Goal: Task Accomplishment & Management: Use online tool/utility

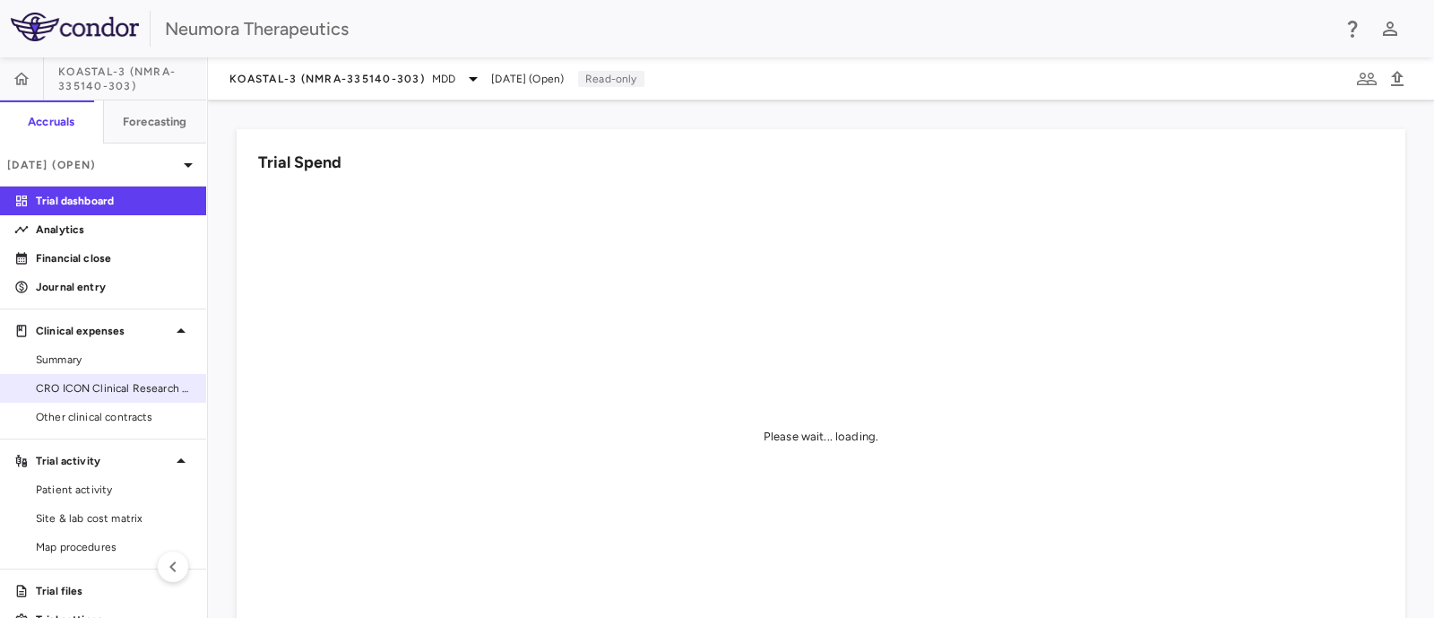
click at [70, 377] on link "CRO ICON Clinical Research Limited" at bounding box center [103, 388] width 206 height 27
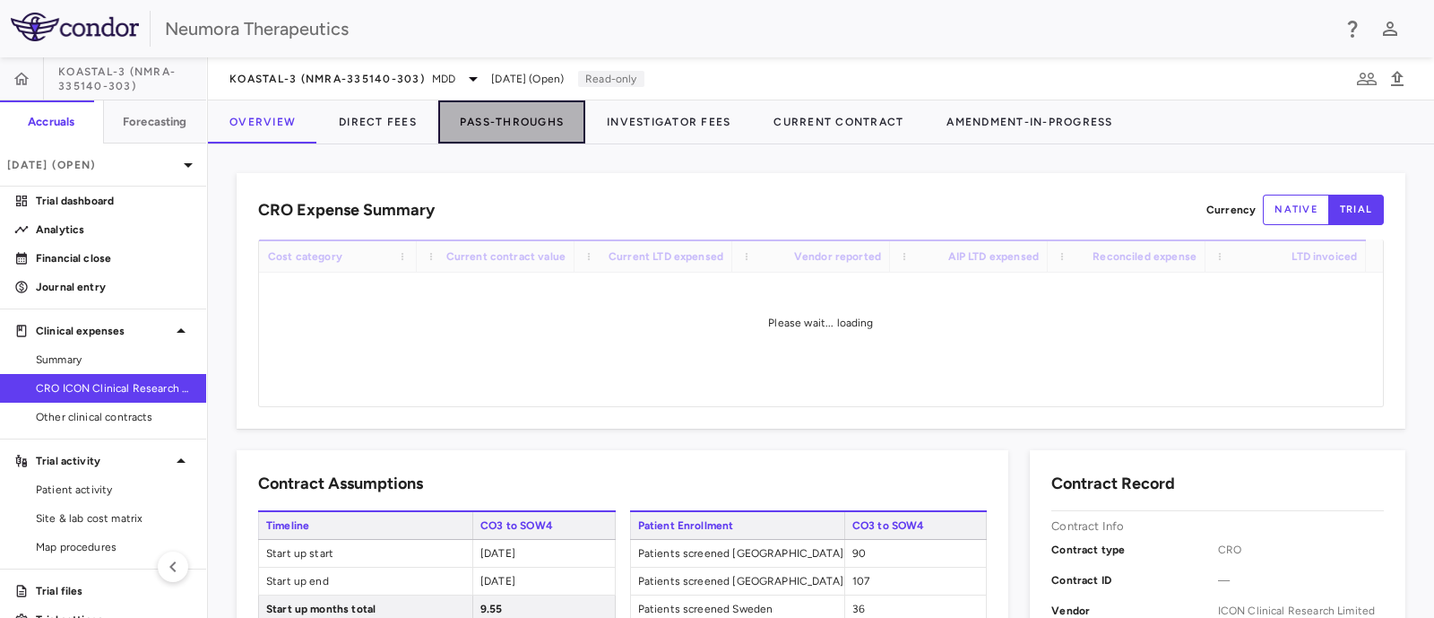
click at [520, 116] on button "Pass-Throughs" at bounding box center [511, 121] width 147 height 43
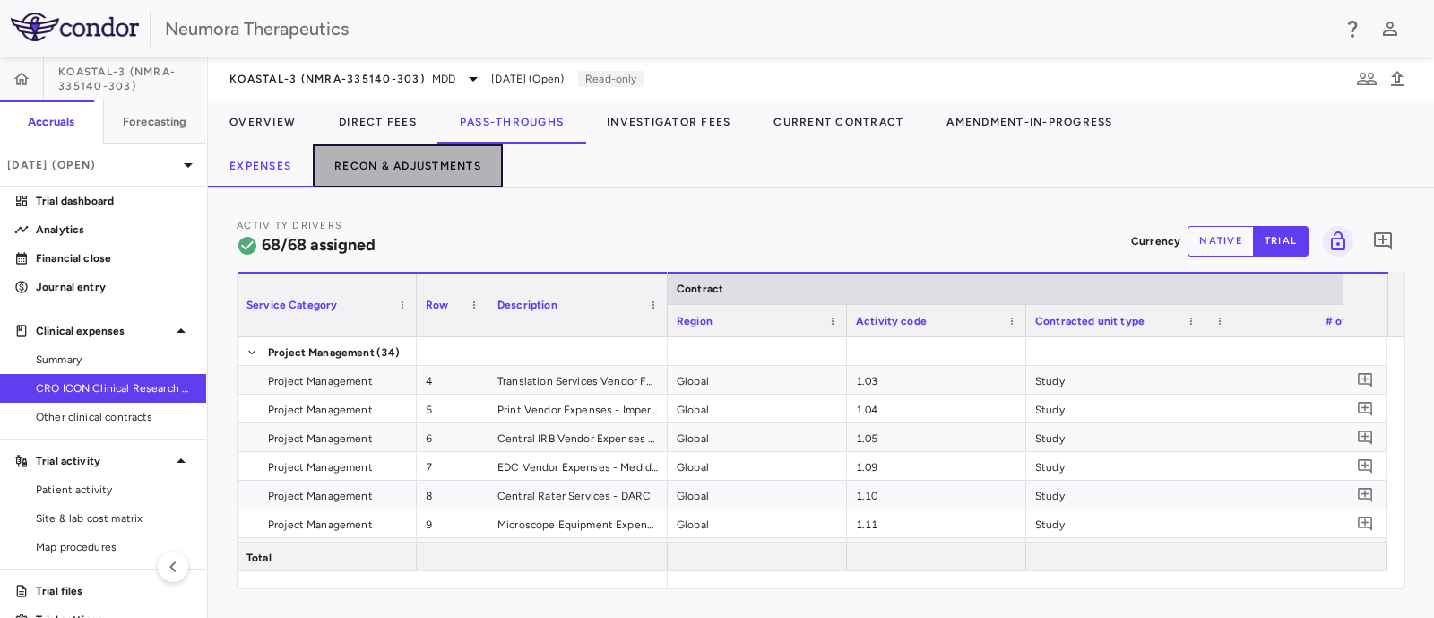
click at [400, 164] on button "Recon & Adjustments" at bounding box center [408, 165] width 190 height 43
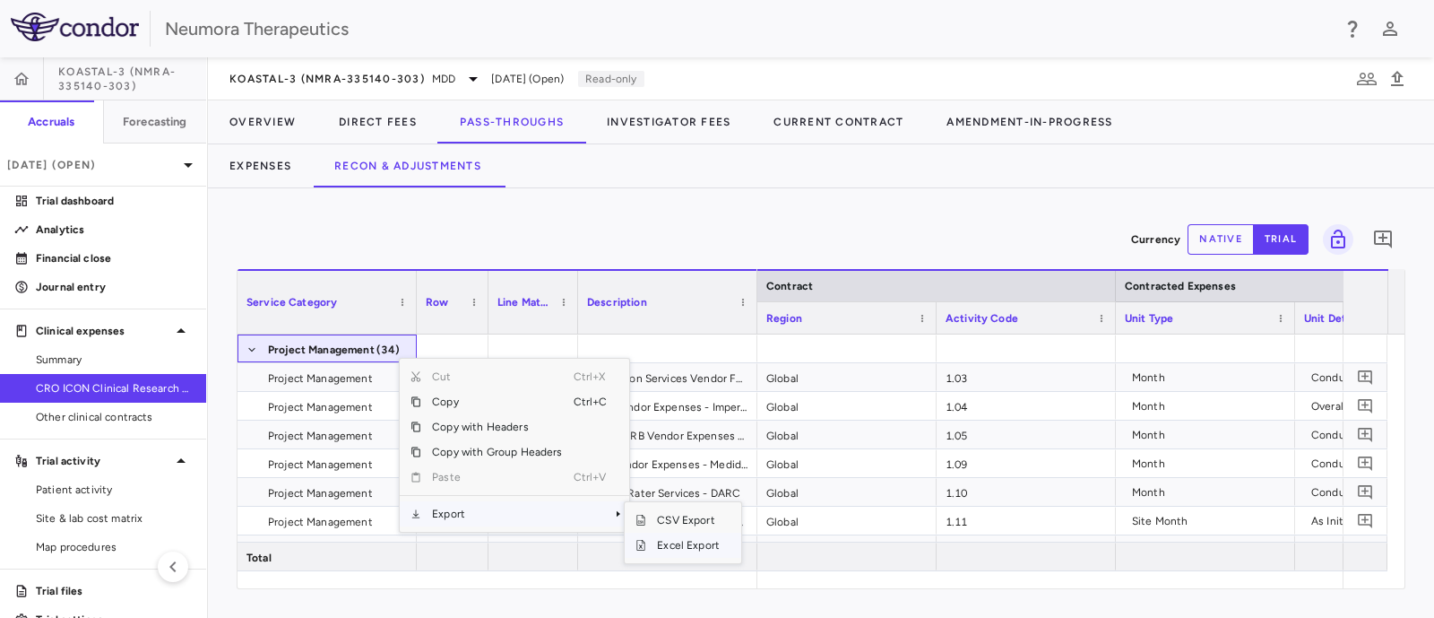
click at [672, 540] on span "Excel Export" at bounding box center [688, 544] width 84 height 25
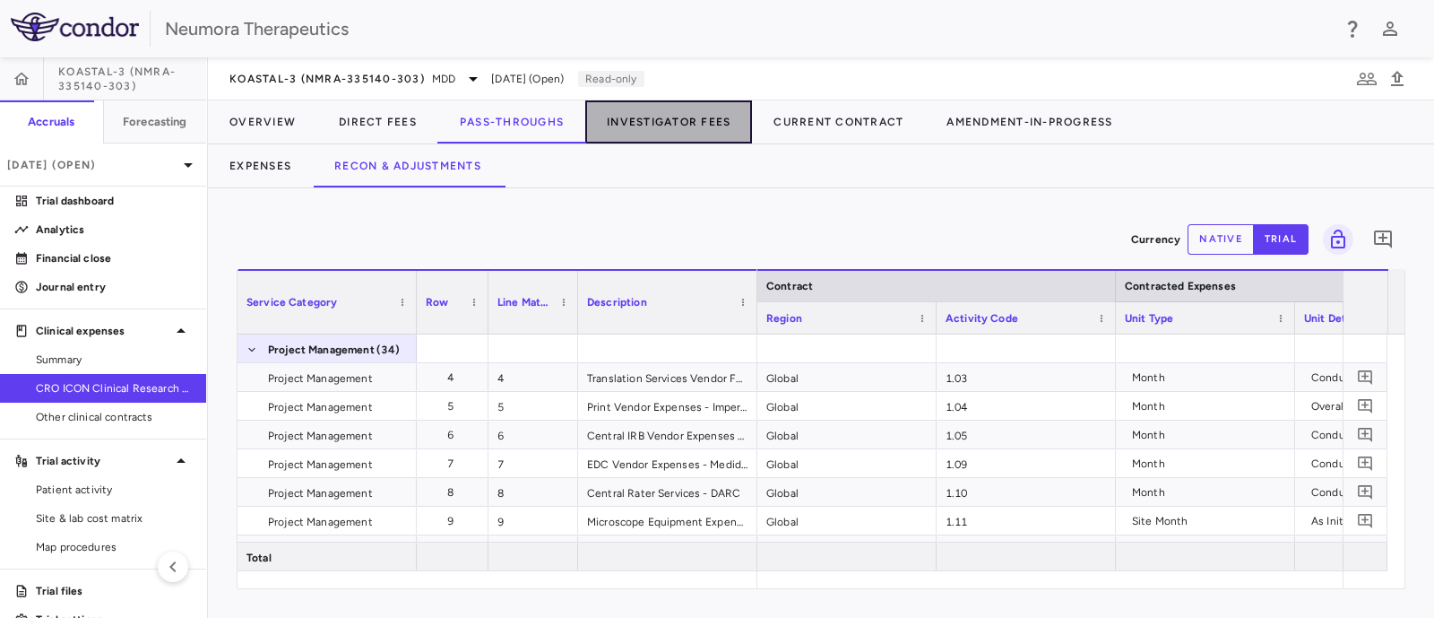
click at [644, 110] on button "Investigator Fees" at bounding box center [668, 121] width 167 height 43
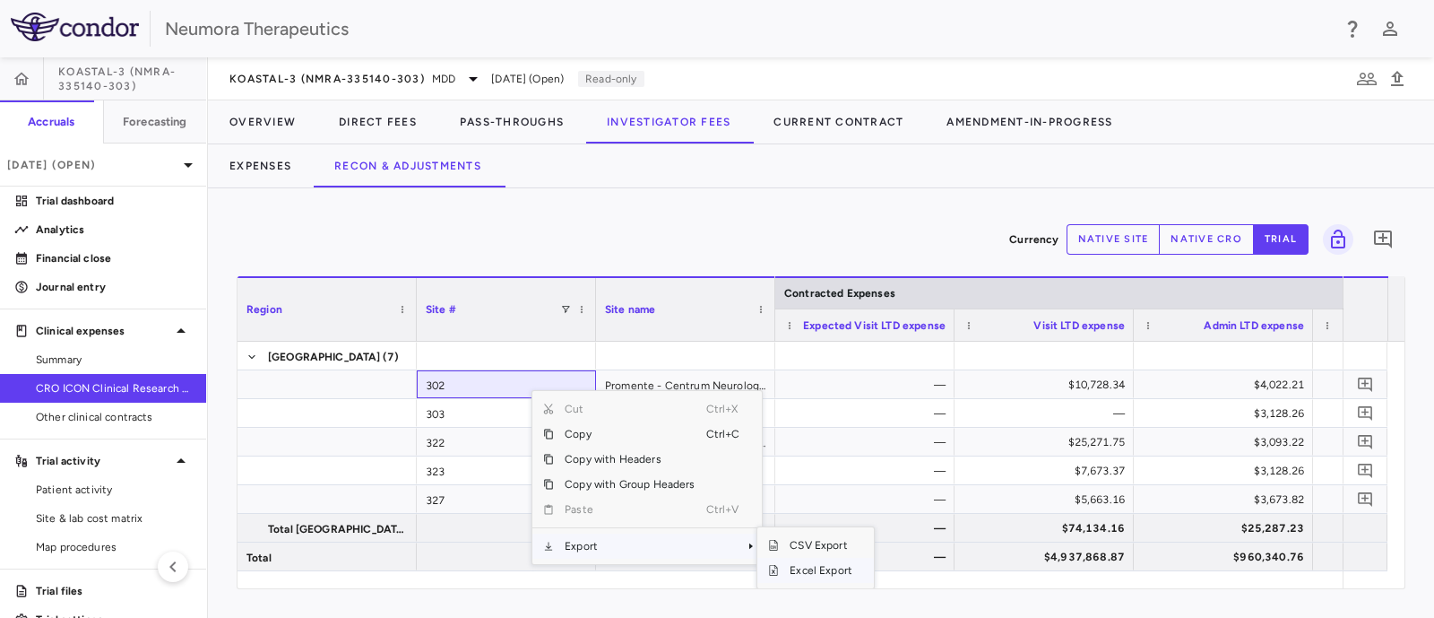
click at [795, 562] on span "Excel Export" at bounding box center [821, 570] width 84 height 25
